Goal: Communication & Community: Answer question/provide support

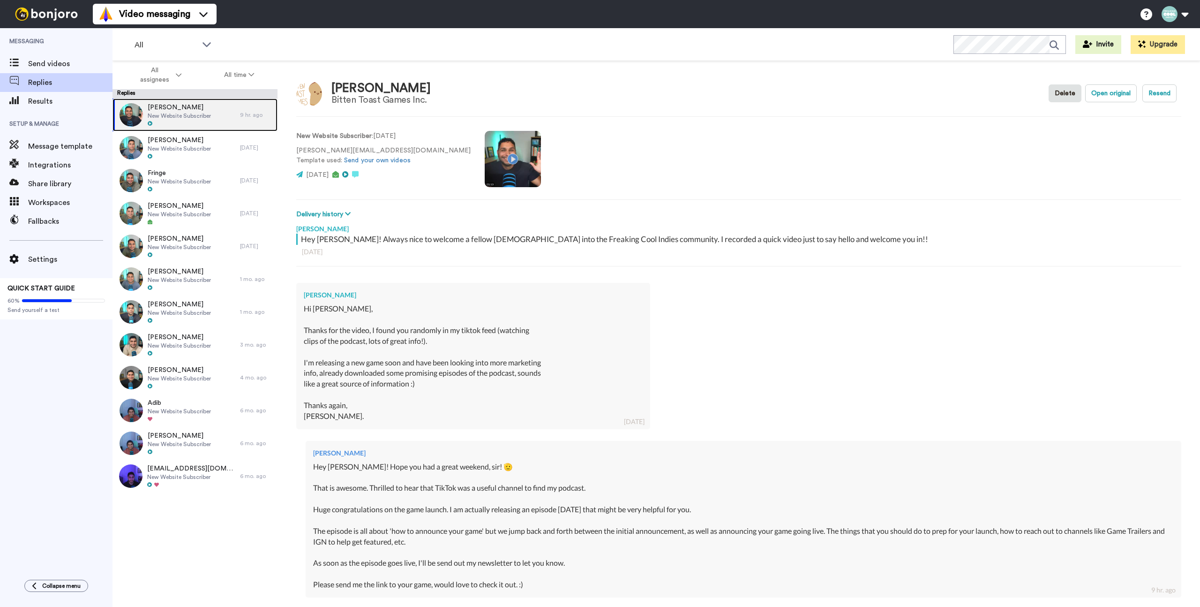
click at [211, 116] on div "[PERSON_NAME] Website Subscriber" at bounding box center [177, 114] width 128 height 33
click at [485, 141] on video at bounding box center [513, 159] width 56 height 56
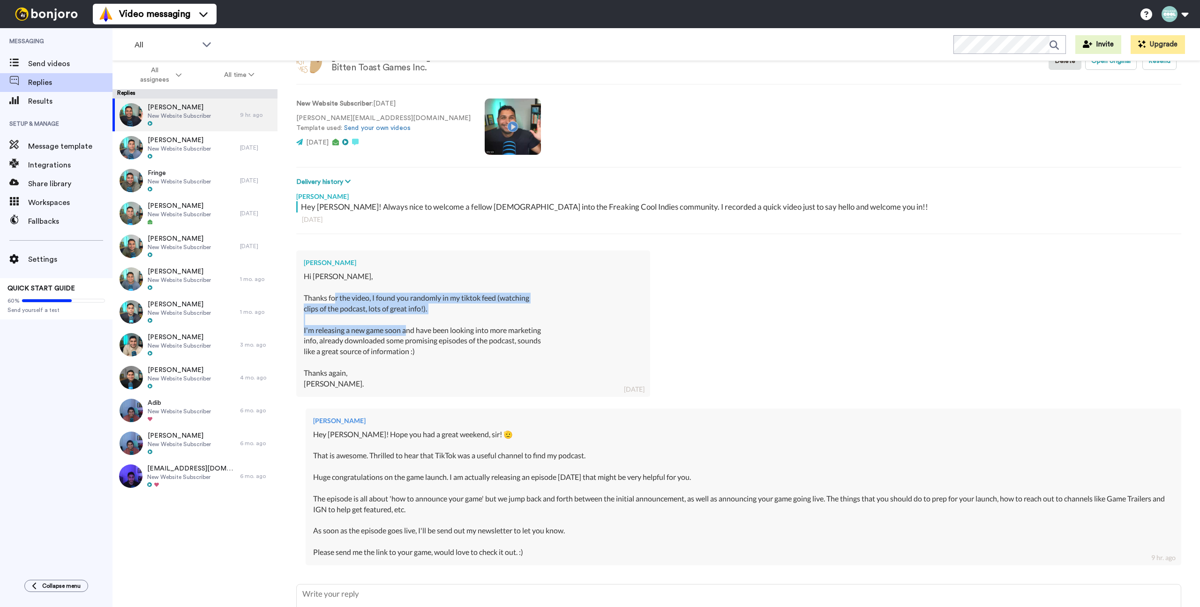
drag, startPoint x: 334, startPoint y: 298, endPoint x: 408, endPoint y: 333, distance: 81.6
click at [408, 333] on div "Hi [PERSON_NAME], Thanks for the video, I found you randomly in my tiktok feed …" at bounding box center [473, 330] width 339 height 118
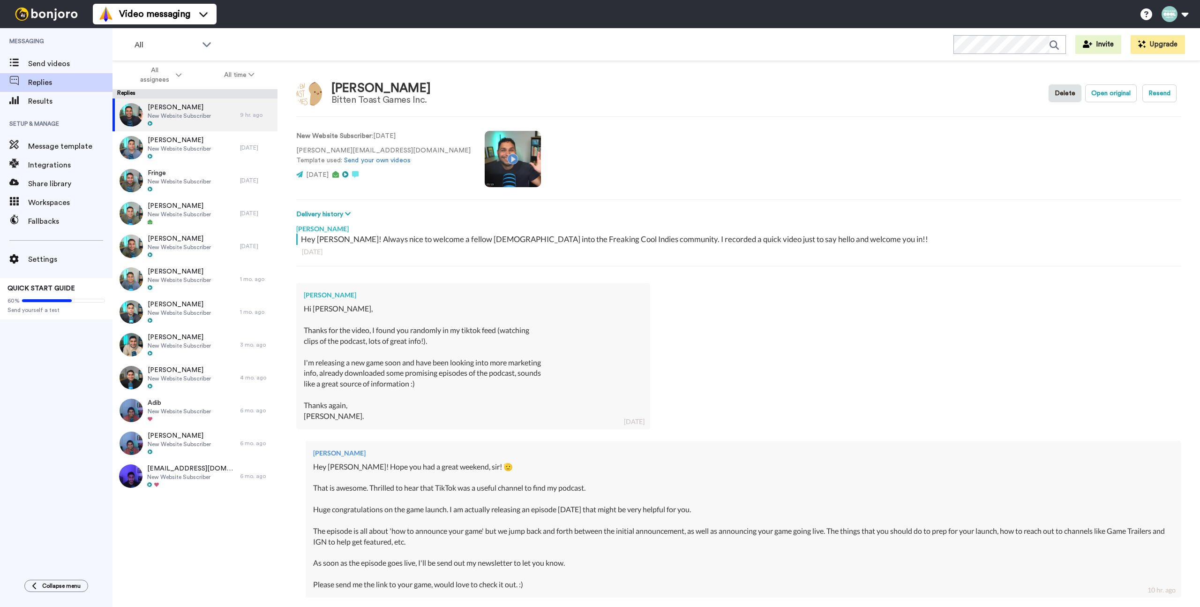
click at [356, 103] on div "Bitten Toast Games Inc." at bounding box center [380, 100] width 99 height 10
click at [485, 151] on video at bounding box center [513, 159] width 56 height 56
type textarea "x"
